Goal: Information Seeking & Learning: Learn about a topic

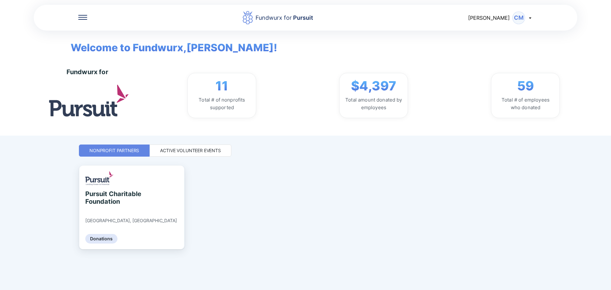
click at [196, 150] on div "Active Volunteer Events" at bounding box center [190, 150] width 61 height 6
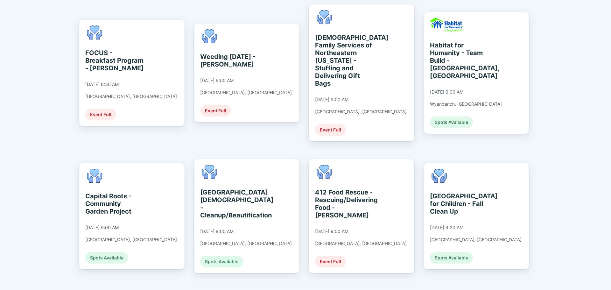
scroll to position [149, 0]
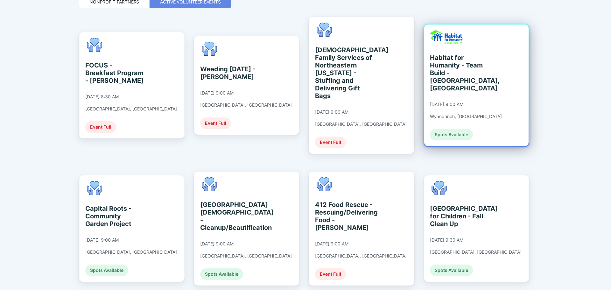
click at [496, 81] on div "Habitat for Humanity - Team Build - [GEOGRAPHIC_DATA], [GEOGRAPHIC_DATA] [DATE]…" at bounding box center [476, 86] width 104 height 122
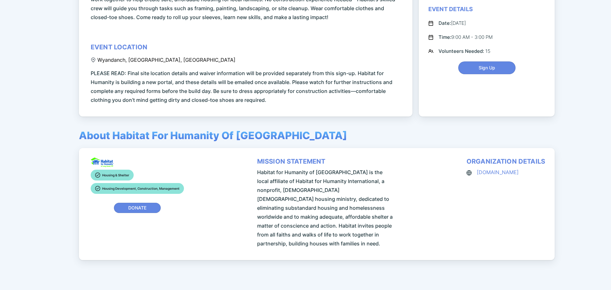
scroll to position [53, 0]
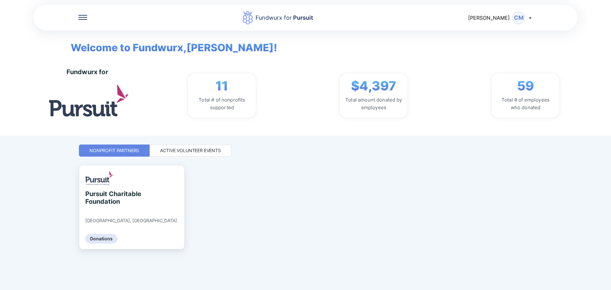
click at [197, 150] on div "Active Volunteer Events" at bounding box center [190, 150] width 61 height 6
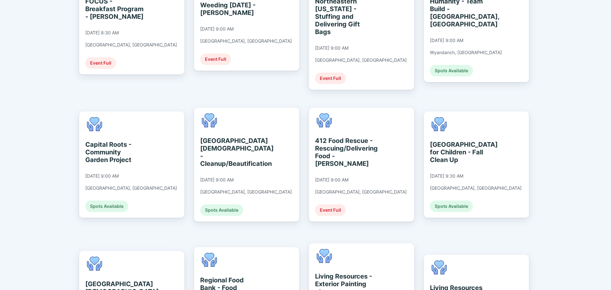
scroll to position [223, 0]
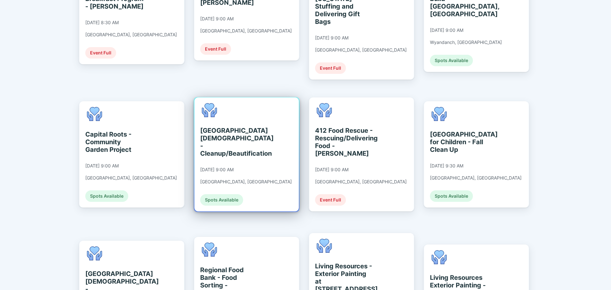
click at [234, 147] on div "[GEOGRAPHIC_DATA][DEMOGRAPHIC_DATA] - Cleanup/Beautification [DATE] 9:00 AM [GE…" at bounding box center [246, 154] width 92 height 103
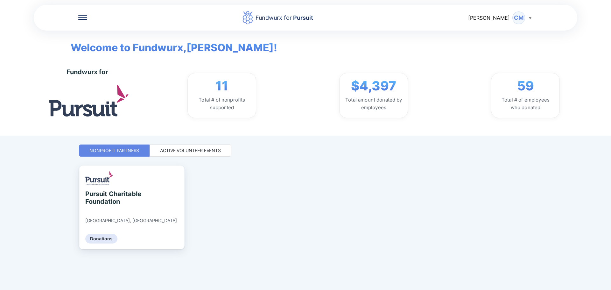
click at [196, 151] on div "Active Volunteer Events" at bounding box center [190, 150] width 61 height 6
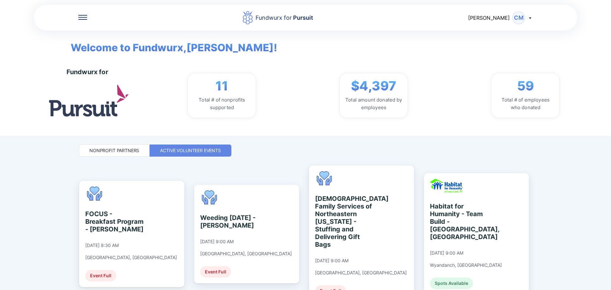
scroll to position [74, 0]
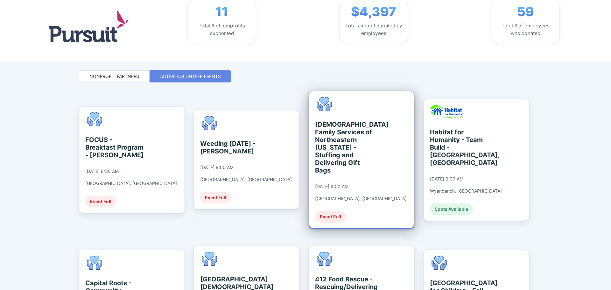
click at [342, 153] on div "[DEMOGRAPHIC_DATA] Family Services of Northeastern [US_STATE] - Stuffing and De…" at bounding box center [344, 147] width 58 height 53
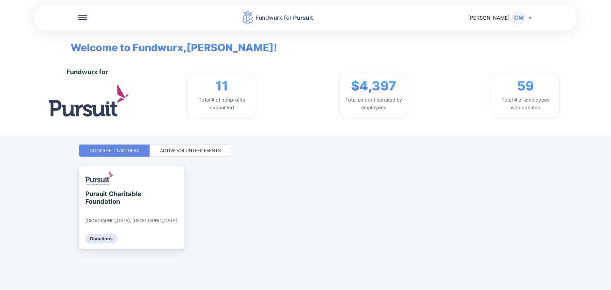
click at [216, 156] on div "Active Volunteer Events" at bounding box center [191, 151] width 82 height 12
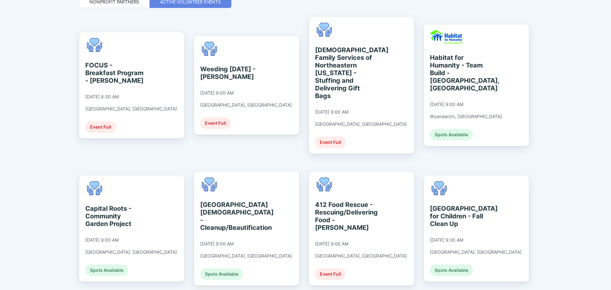
scroll to position [223, 0]
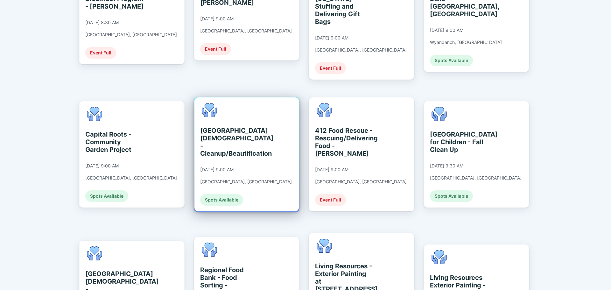
click at [212, 139] on div "[GEOGRAPHIC_DATA][DEMOGRAPHIC_DATA] - Cleanup/Beautification" at bounding box center [229, 142] width 58 height 31
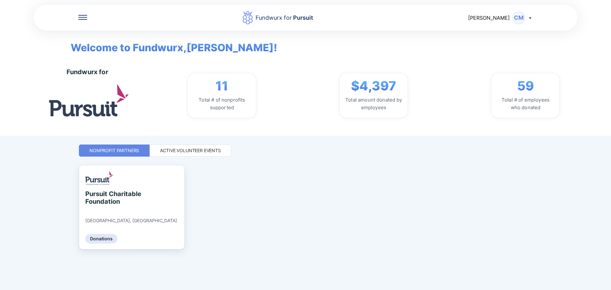
click at [165, 147] on div "Active Volunteer Events" at bounding box center [191, 151] width 82 height 12
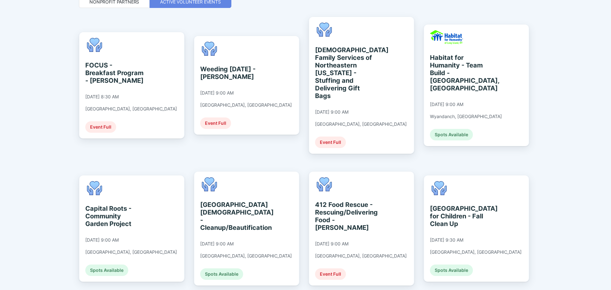
scroll to position [223, 0]
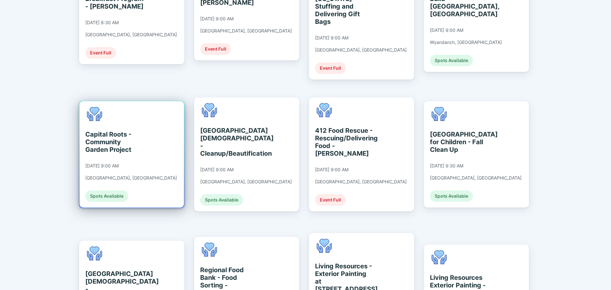
click at [128, 160] on div "Capital Roots - Community Garden Project [DATE] 9:00 AM [GEOGRAPHIC_DATA], [GEO…" at bounding box center [131, 154] width 92 height 95
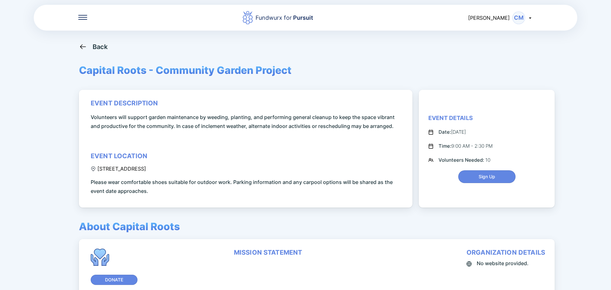
scroll to position [46, 0]
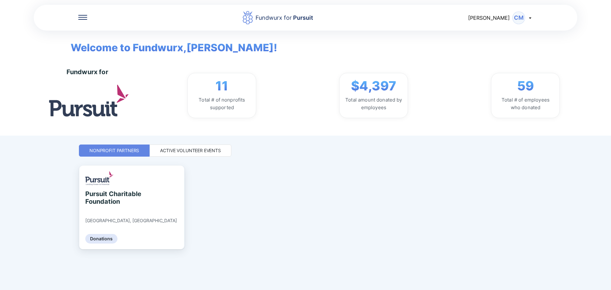
click at [209, 153] on div "Active Volunteer Events" at bounding box center [190, 150] width 61 height 6
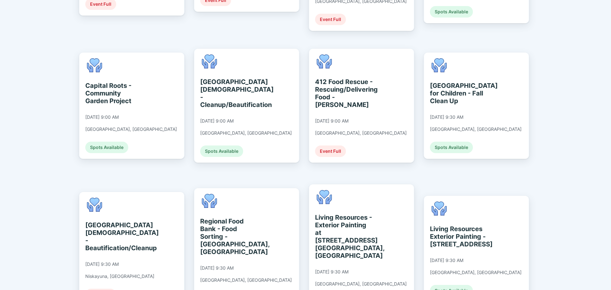
scroll to position [297, 0]
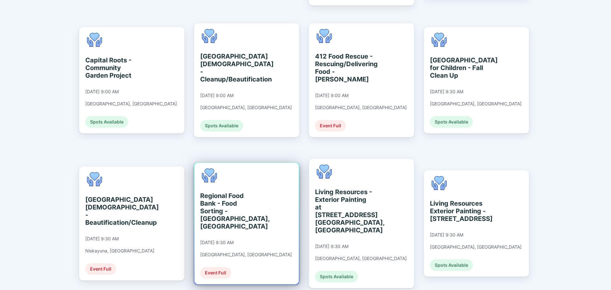
click at [280, 214] on div "Regional Food Bank - Food Sorting - [GEOGRAPHIC_DATA], [GEOGRAPHIC_DATA] [DATE]…" at bounding box center [247, 224] width 104 height 122
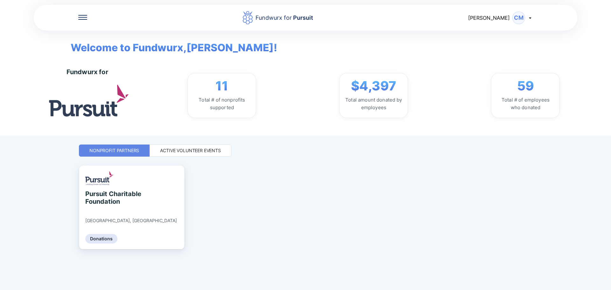
click at [200, 148] on div "Active Volunteer Events" at bounding box center [190, 150] width 61 height 6
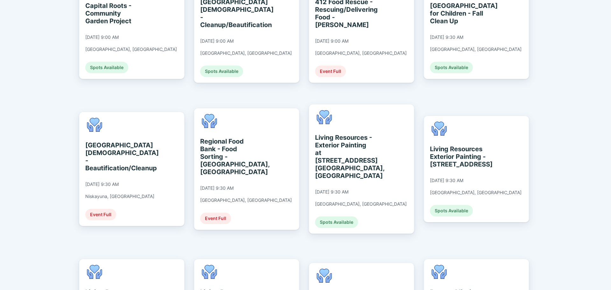
scroll to position [277, 0]
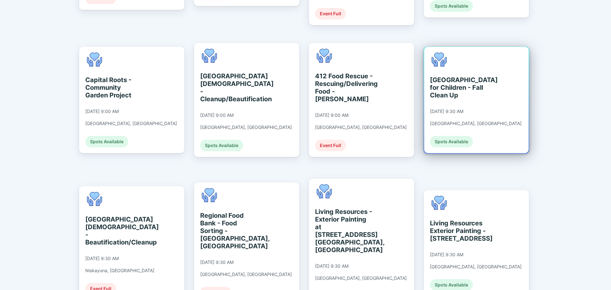
click at [470, 86] on div "[GEOGRAPHIC_DATA] for Children - Fall Clean Up" at bounding box center [459, 87] width 58 height 23
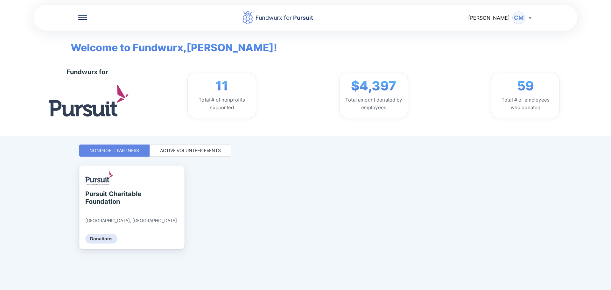
click at [200, 153] on div "Active Volunteer Events" at bounding box center [190, 150] width 61 height 6
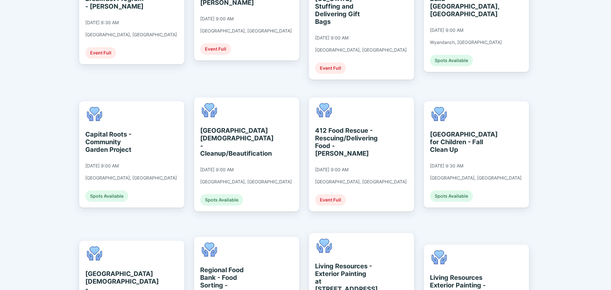
scroll to position [297, 0]
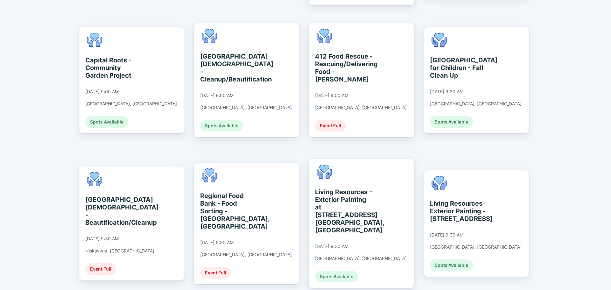
click at [258, 131] on div "FOCUS - Breakfast Program - [PERSON_NAME] [DATE] 8:30 AM [GEOGRAPHIC_DATA], [GE…" at bounding box center [305, 236] width 453 height 737
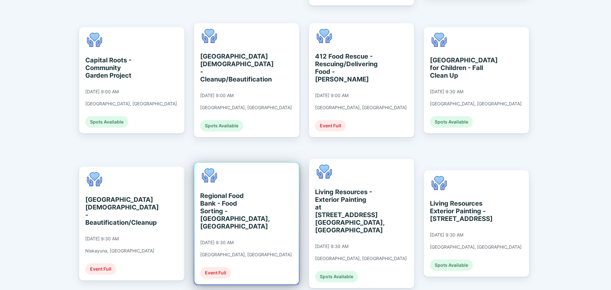
click at [246, 192] on div "Regional Food Bank - Food Sorting - [GEOGRAPHIC_DATA], [GEOGRAPHIC_DATA]" at bounding box center [229, 211] width 58 height 38
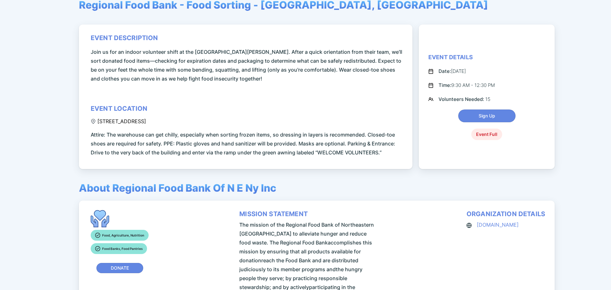
scroll to position [53, 0]
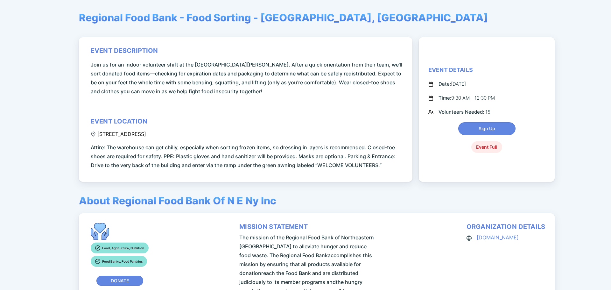
drag, startPoint x: 200, startPoint y: 131, endPoint x: 198, endPoint y: 134, distance: 3.3
click at [198, 134] on div "event description Join us for an indoor volunteer shift at the [GEOGRAPHIC_DATA…" at bounding box center [247, 108] width 312 height 123
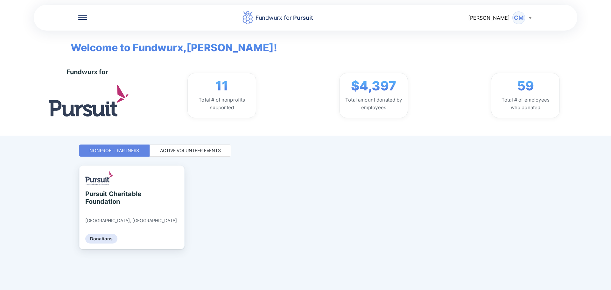
click at [207, 151] on div "Active Volunteer Events" at bounding box center [190, 150] width 61 height 6
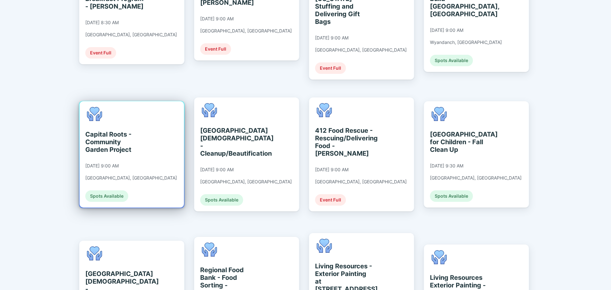
scroll to position [297, 0]
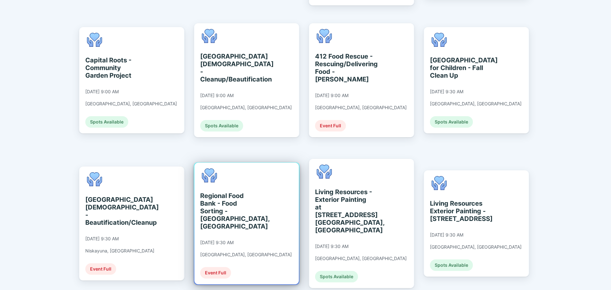
click at [263, 190] on div "Regional Food Bank - Food Sorting - [GEOGRAPHIC_DATA], [GEOGRAPHIC_DATA] [DATE]…" at bounding box center [247, 224] width 104 height 122
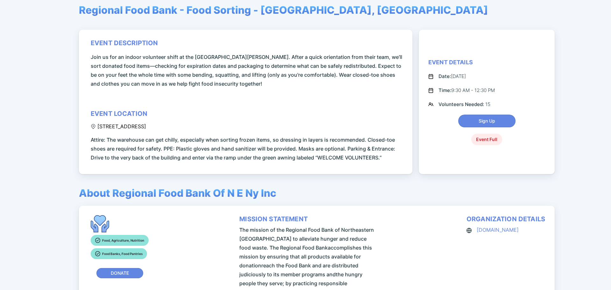
scroll to position [74, 0]
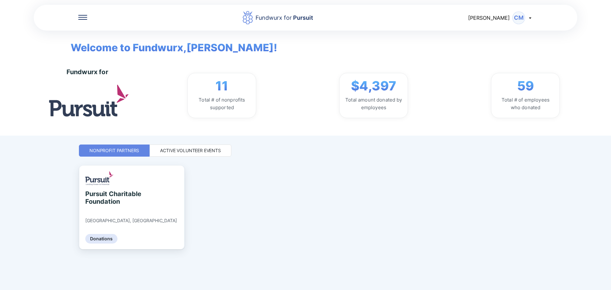
click at [217, 151] on div "Active Volunteer Events" at bounding box center [190, 150] width 61 height 6
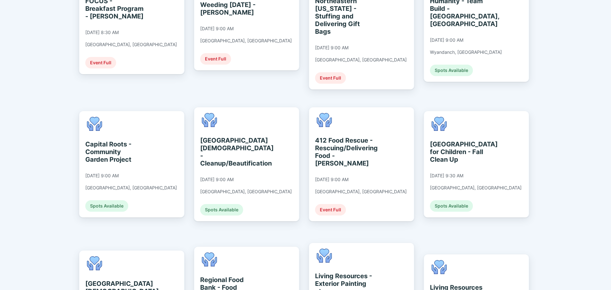
scroll to position [223, 0]
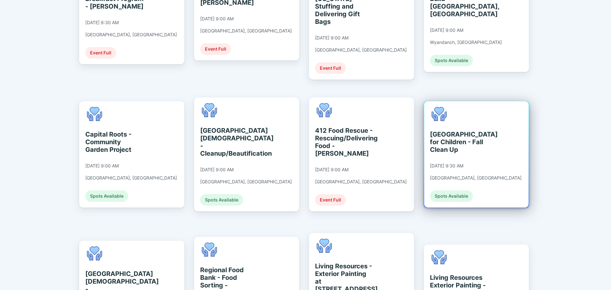
click at [446, 131] on div "[GEOGRAPHIC_DATA] for Children - Fall Clean Up" at bounding box center [459, 142] width 58 height 23
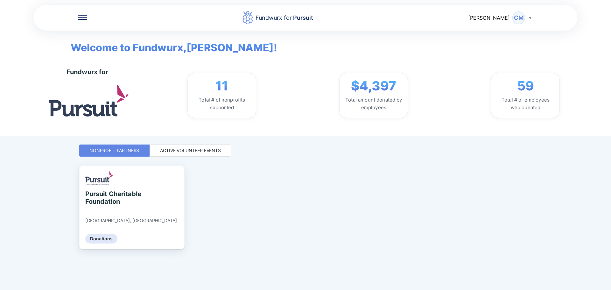
click at [161, 153] on div "Active Volunteer Events" at bounding box center [190, 150] width 61 height 6
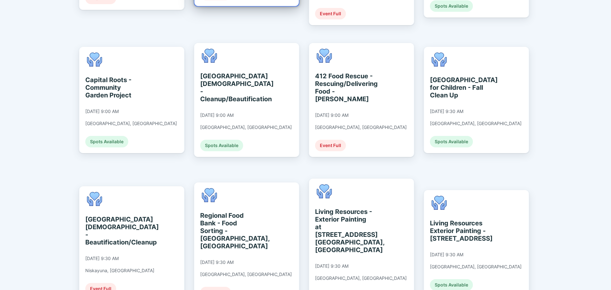
scroll to position [203, 0]
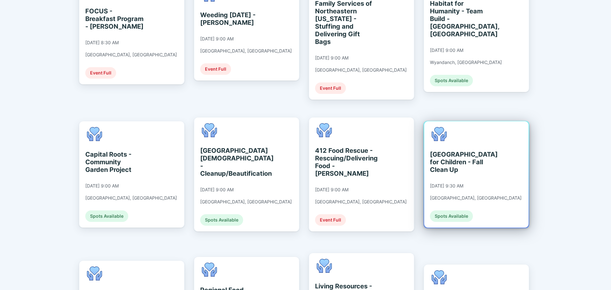
click at [463, 167] on div "[GEOGRAPHIC_DATA] for Children - Fall Clean Up [DATE] 9:30 AM [GEOGRAPHIC_DATA]…" at bounding box center [476, 174] width 92 height 95
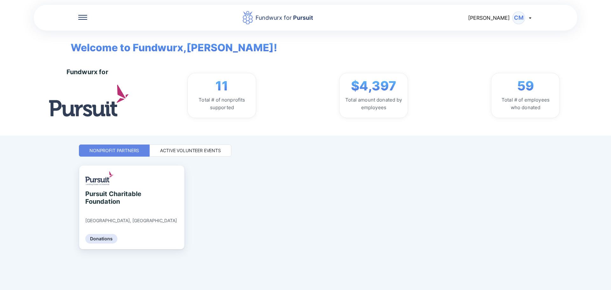
click at [167, 148] on div "Active Volunteer Events" at bounding box center [190, 150] width 61 height 6
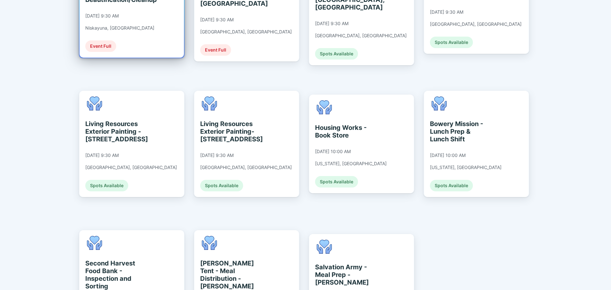
scroll to position [574, 0]
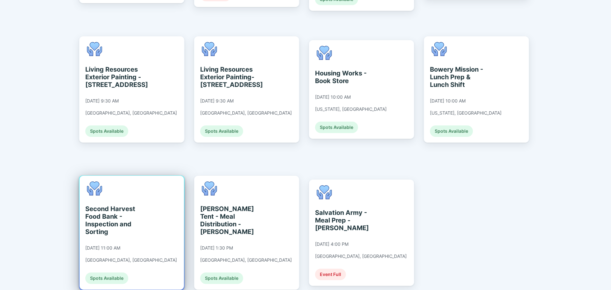
click at [132, 205] on div "Second Harvest Food Bank - Inspection and Sorting" at bounding box center [114, 220] width 58 height 31
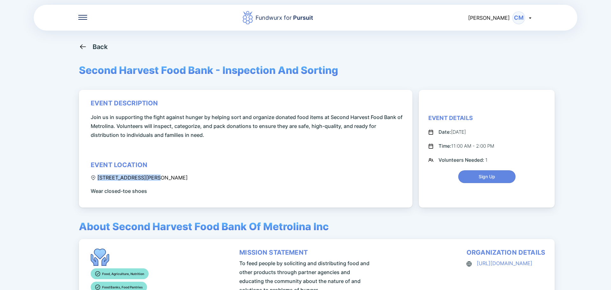
drag, startPoint x: 196, startPoint y: 177, endPoint x: 149, endPoint y: 176, distance: 47.4
click at [149, 176] on div "event description Join us in supporting the fight against hunger by helping sor…" at bounding box center [247, 147] width 312 height 96
click at [181, 182] on div "event description Join us in supporting the fight against hunger by helping sor…" at bounding box center [247, 147] width 312 height 96
click at [188, 178] on div "event description Join us in supporting the fight against hunger by helping sor…" at bounding box center [247, 147] width 312 height 96
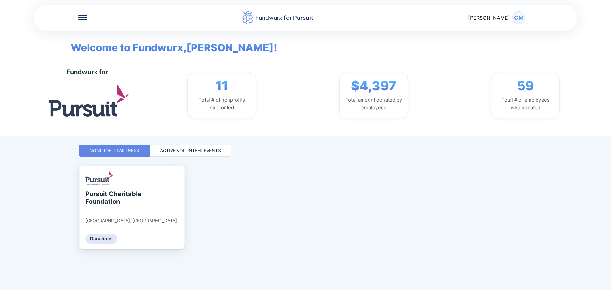
click at [199, 151] on div "Active Volunteer Events" at bounding box center [190, 150] width 61 height 6
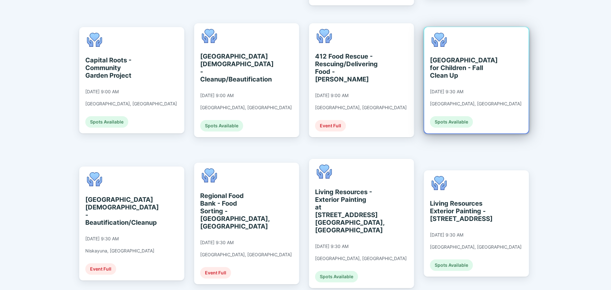
scroll to position [223, 0]
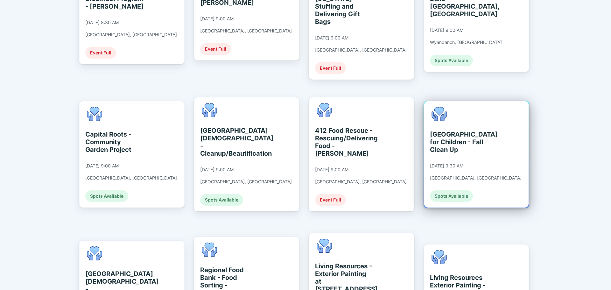
click at [475, 131] on div "[GEOGRAPHIC_DATA] for Children - Fall Clean Up" at bounding box center [459, 142] width 58 height 23
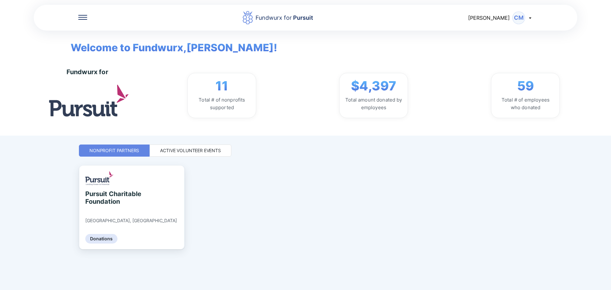
click at [222, 153] on div "Active Volunteer Events" at bounding box center [191, 151] width 82 height 12
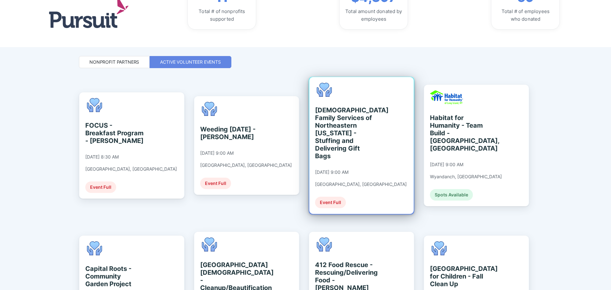
scroll to position [149, 0]
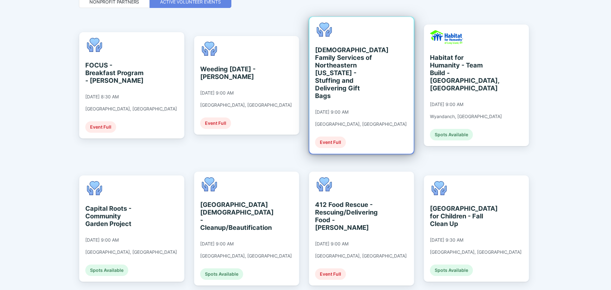
click at [342, 110] on div "[DEMOGRAPHIC_DATA] Family Services of [GEOGRAPHIC_DATA][US_STATE] - Stuffing an…" at bounding box center [361, 85] width 92 height 125
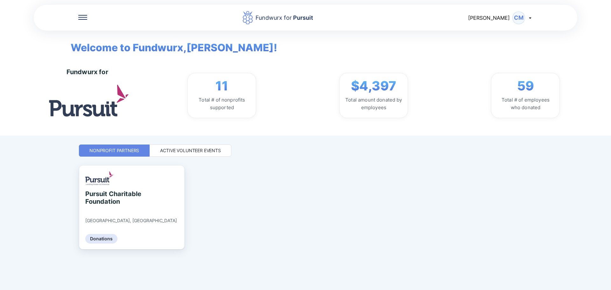
click at [198, 145] on div "Active Volunteer Events" at bounding box center [191, 151] width 82 height 12
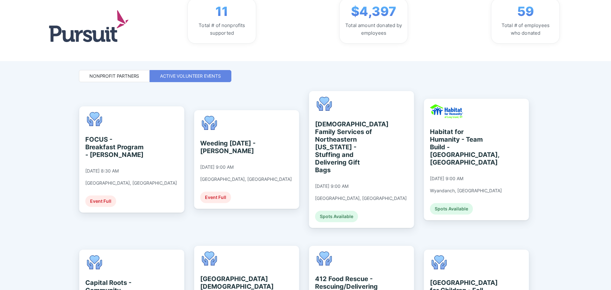
scroll to position [149, 0]
